Goal: Navigation & Orientation: Find specific page/section

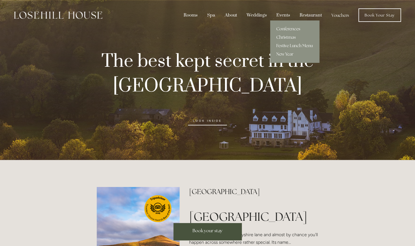
click at [291, 29] on link "Conferences" at bounding box center [294, 29] width 49 height 8
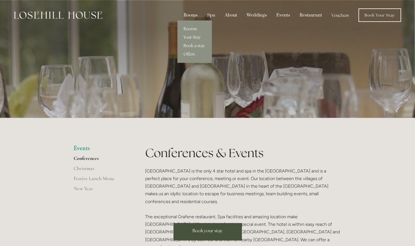
click at [191, 27] on link "Rooms" at bounding box center [194, 29] width 34 height 8
